Goal: Navigation & Orientation: Find specific page/section

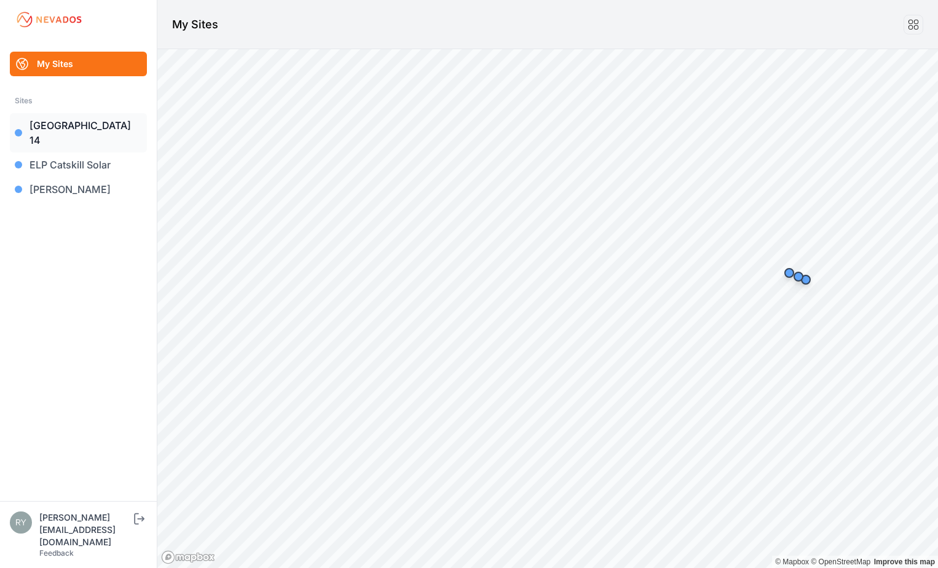
click at [72, 124] on link "[GEOGRAPHIC_DATA] 14" at bounding box center [78, 132] width 137 height 39
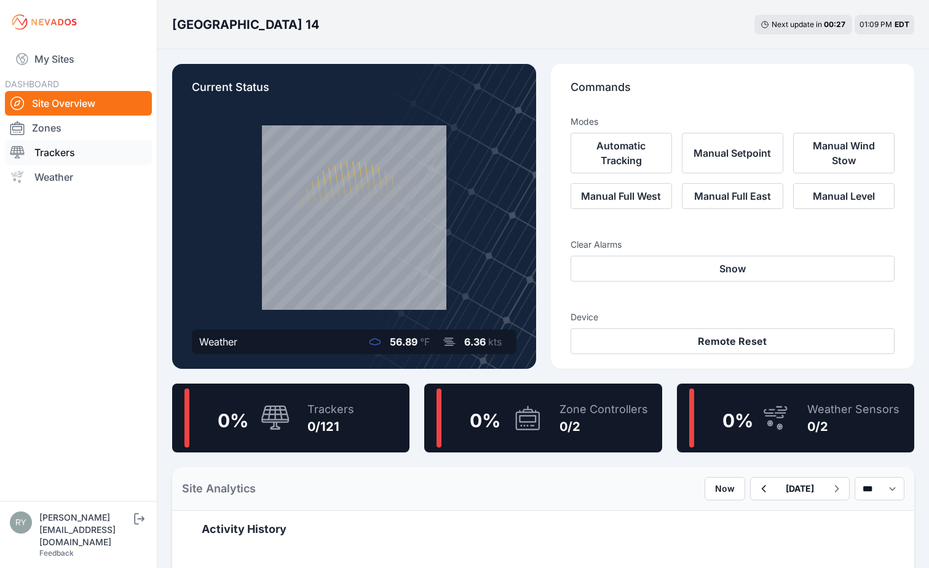
click at [76, 148] on link "Trackers" at bounding box center [78, 152] width 147 height 25
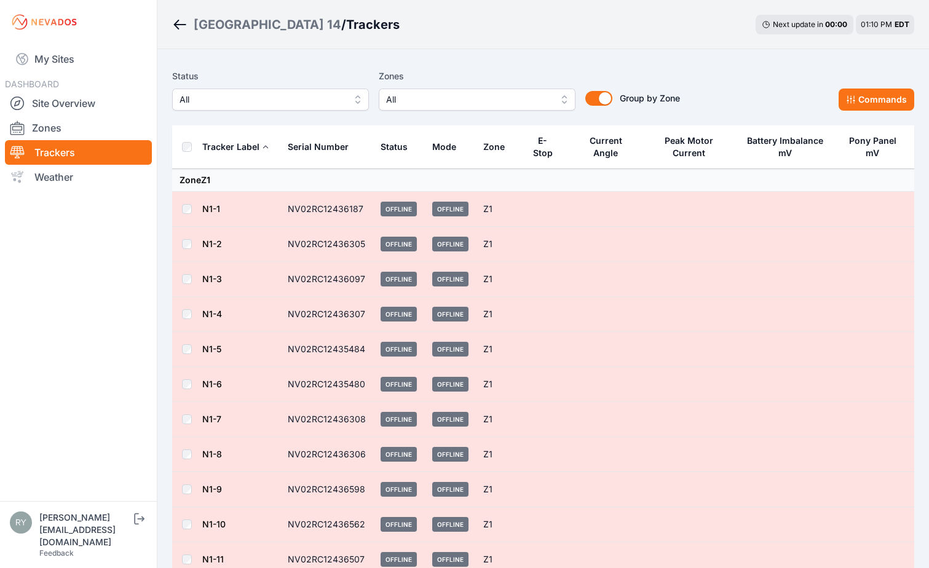
click at [177, 26] on icon "Breadcrumb" at bounding box center [179, 24] width 15 height 15
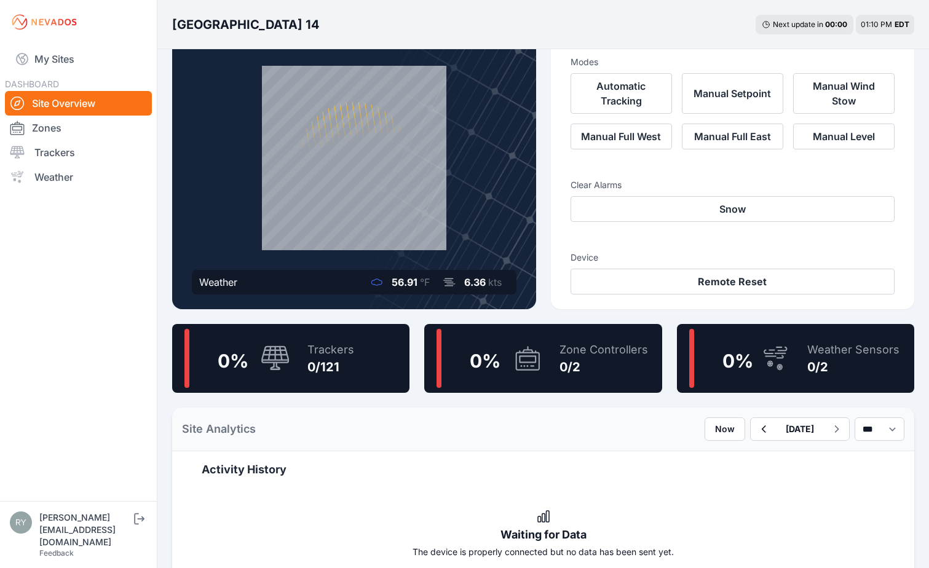
scroll to position [61, 0]
